Goal: Information Seeking & Learning: Check status

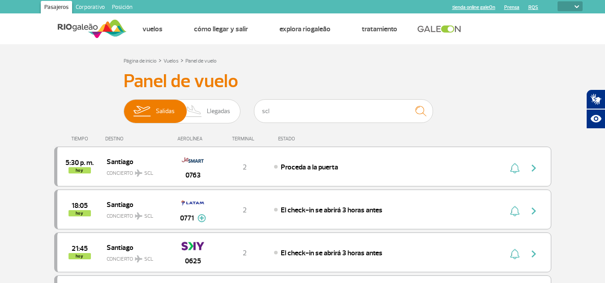
select select
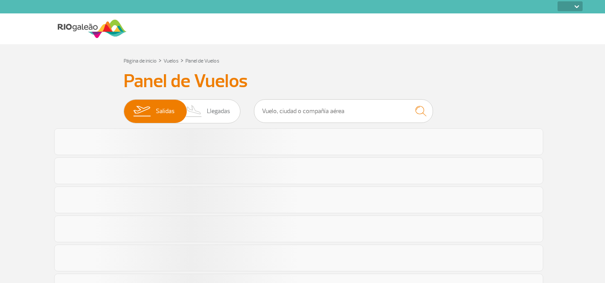
select select
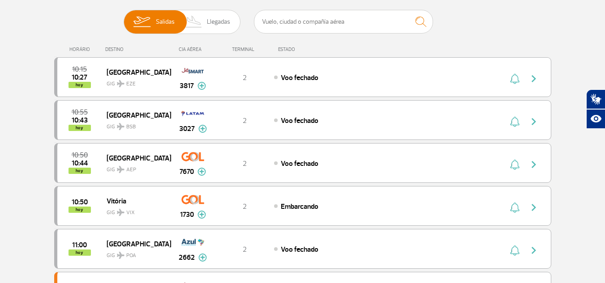
scroll to position [61, 0]
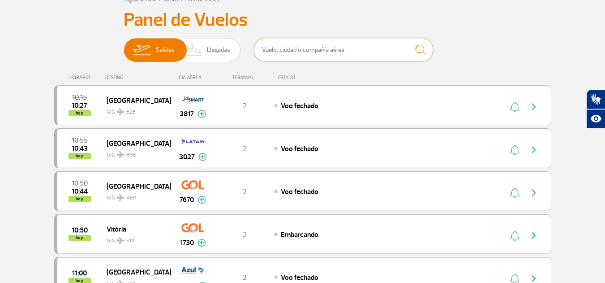
click at [324, 48] on input "text" at bounding box center [343, 50] width 179 height 24
type input "scl"
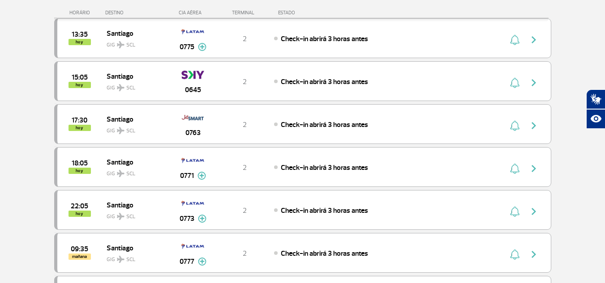
scroll to position [240, 0]
